Goal: Book appointment/travel/reservation

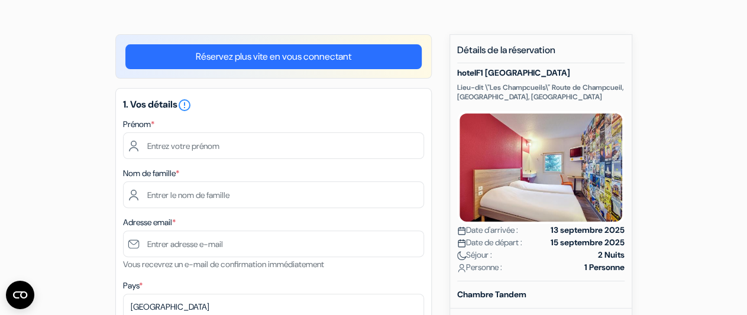
scroll to position [62, 0]
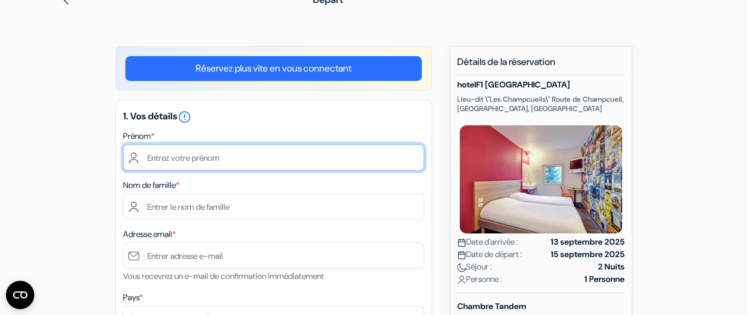
click at [160, 163] on input "text" at bounding box center [273, 157] width 301 height 27
type input "[PERSON_NAME]"
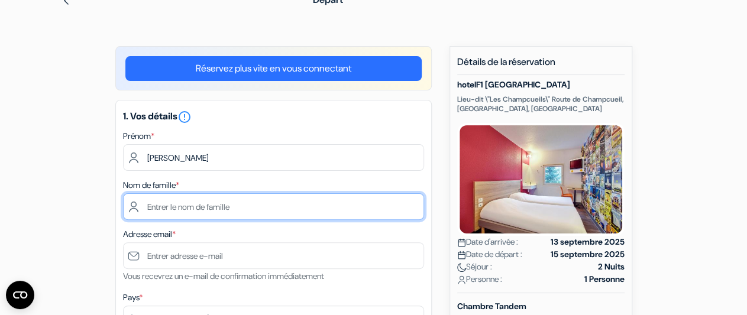
click at [173, 204] on input "text" at bounding box center [273, 206] width 301 height 27
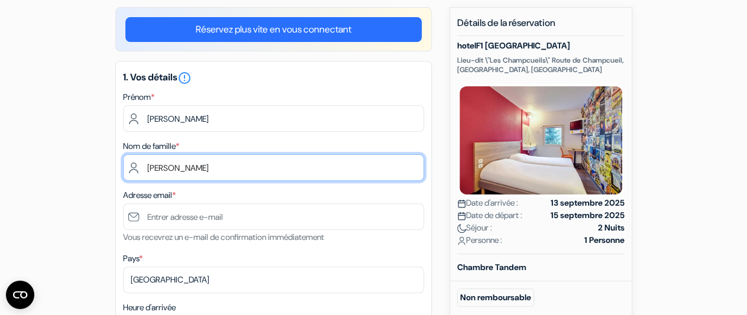
scroll to position [123, 0]
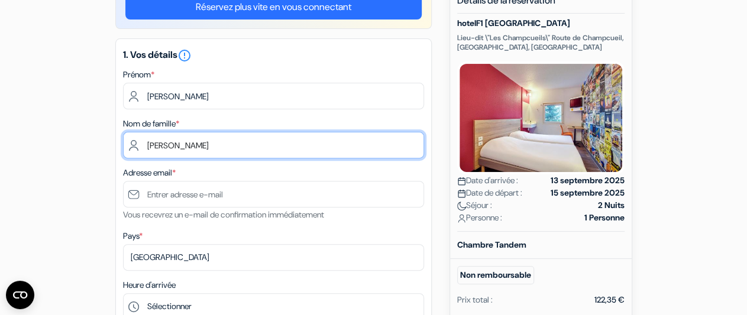
type input "[PERSON_NAME]"
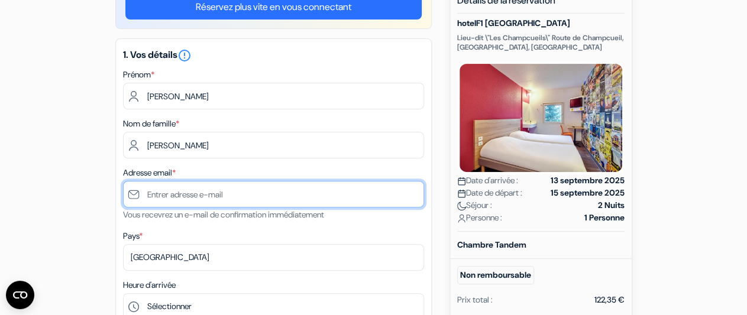
click at [163, 195] on input "text" at bounding box center [273, 194] width 301 height 27
type input "[EMAIL_ADDRESS][DOMAIN_NAME]"
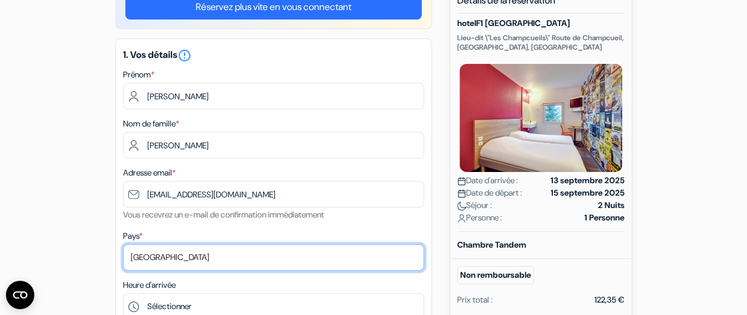
click at [123, 244] on select "Selectionner le pays Abkhazie [GEOGRAPHIC_DATA] [GEOGRAPHIC_DATA] [GEOGRAPHIC_D…" at bounding box center [273, 257] width 301 height 27
click at [184, 260] on select "Selectionner le pays Abkhazie [GEOGRAPHIC_DATA] [GEOGRAPHIC_DATA] [GEOGRAPHIC_D…" at bounding box center [273, 257] width 301 height 27
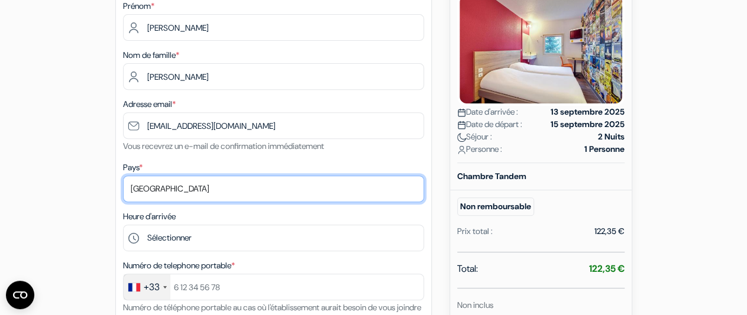
scroll to position [246, 0]
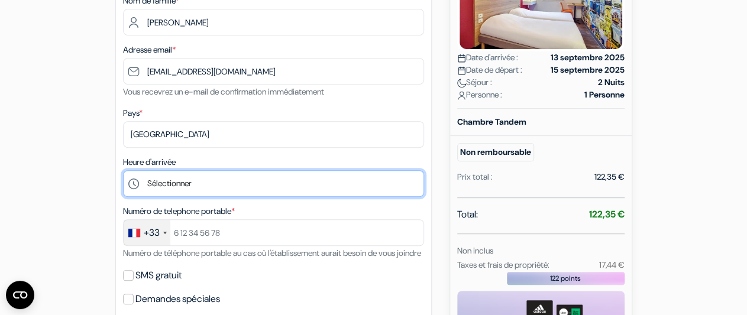
click at [123, 170] on select "Sélectionner 14:00 15:00 16:00 17:00 18:00 19:00 20:00 21:00 22:00 23:00 0:00" at bounding box center [273, 183] width 301 height 27
select select "19"
click option "19:00" at bounding box center [0, 0] width 0 height 0
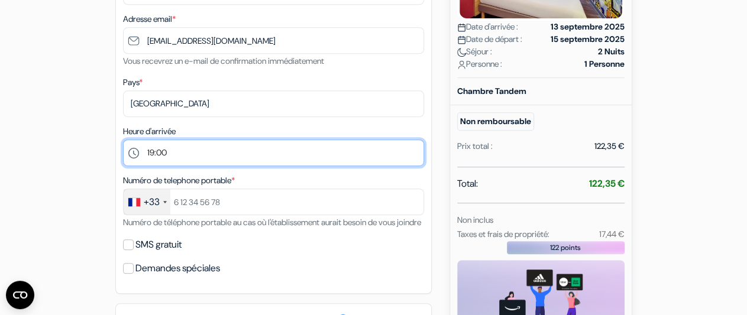
scroll to position [308, 0]
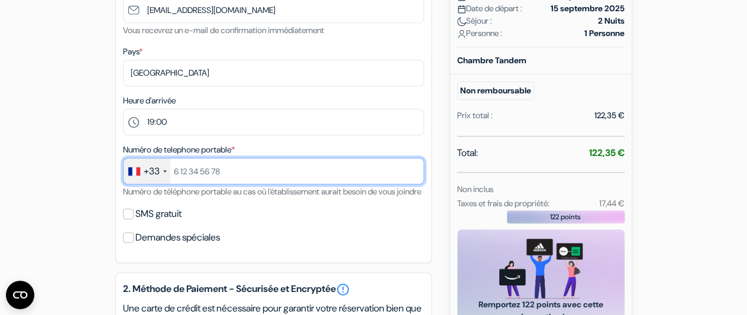
drag, startPoint x: 235, startPoint y: 170, endPoint x: 180, endPoint y: 170, distance: 55.6
click at [180, 170] on input "text" at bounding box center [273, 171] width 301 height 27
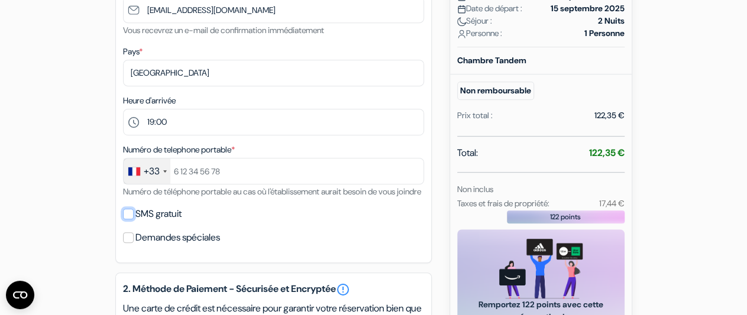
click at [129, 219] on input "SMS gratuit" at bounding box center [128, 214] width 11 height 11
checkbox input "true"
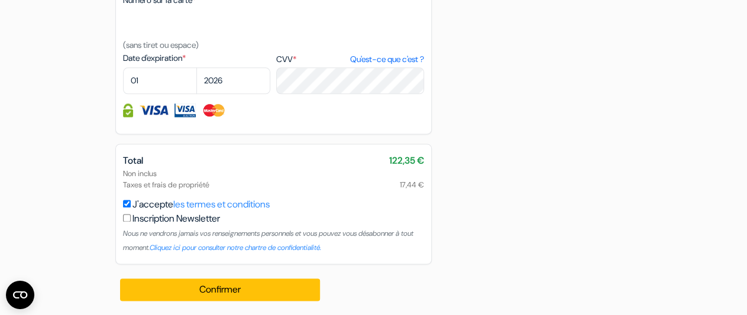
scroll to position [754, 0]
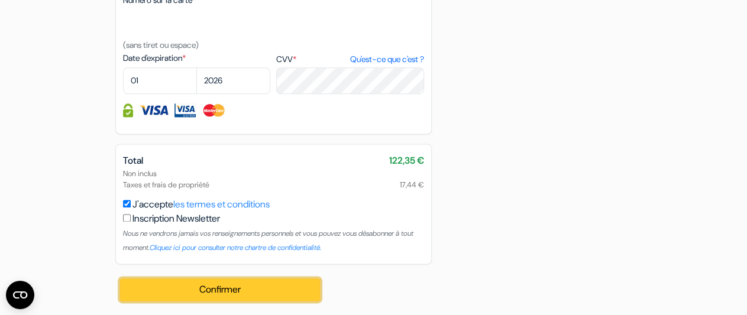
click at [238, 289] on button "Confirmer Loading..." at bounding box center [220, 290] width 201 height 22
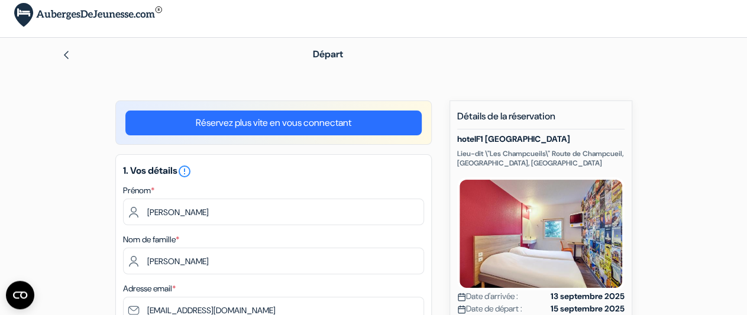
scroll to position [0, 0]
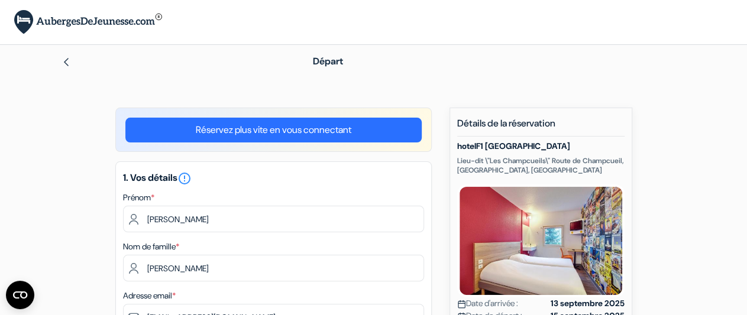
click at [300, 131] on link "Réservez plus vite en vous connectant" at bounding box center [273, 130] width 296 height 25
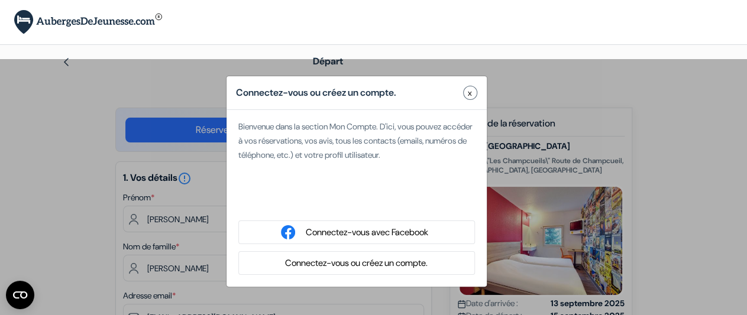
click at [470, 88] on span "x" at bounding box center [470, 93] width 4 height 12
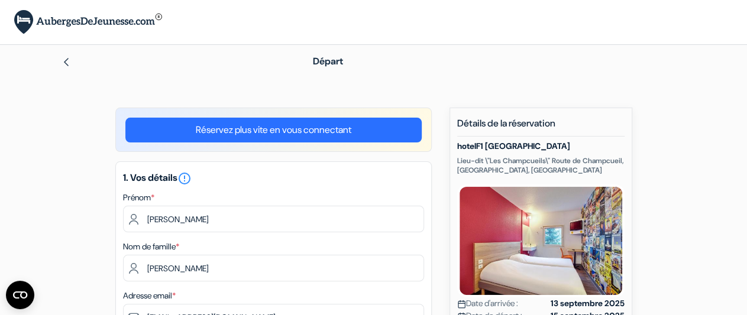
click at [62, 64] on img at bounding box center [66, 61] width 9 height 9
